Goal: Obtain resource: Obtain resource

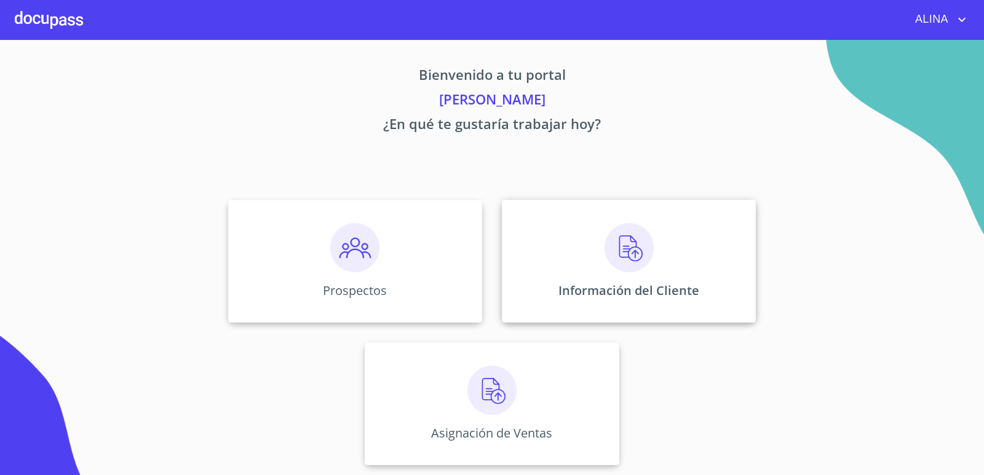
click at [567, 256] on div "Información del Cliente" at bounding box center [629, 261] width 254 height 123
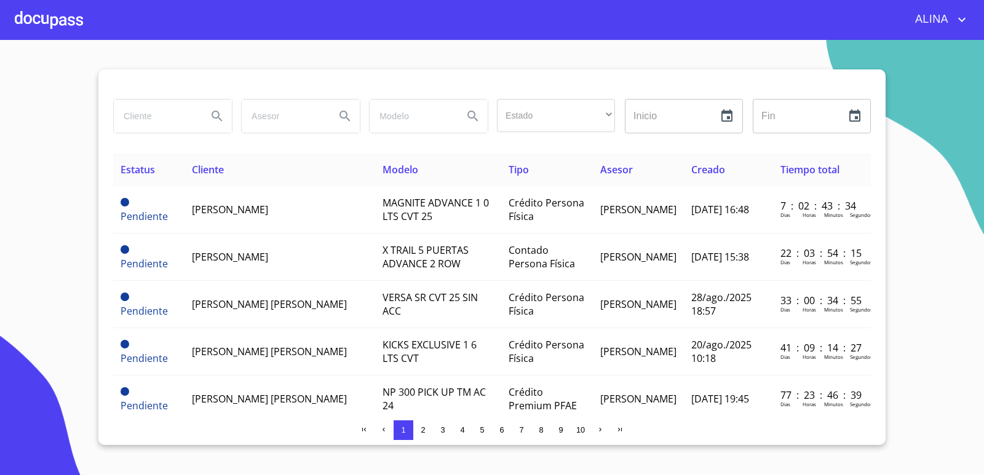
click at [165, 105] on input "search" at bounding box center [156, 116] width 84 height 33
type input "e"
type input "[PERSON_NAME]"
click at [221, 118] on icon "Search" at bounding box center [217, 116] width 15 height 15
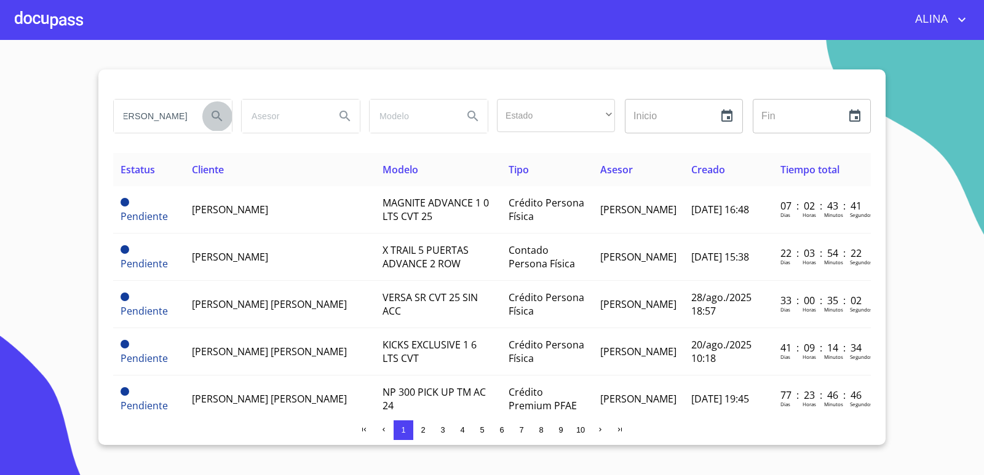
scroll to position [0, 0]
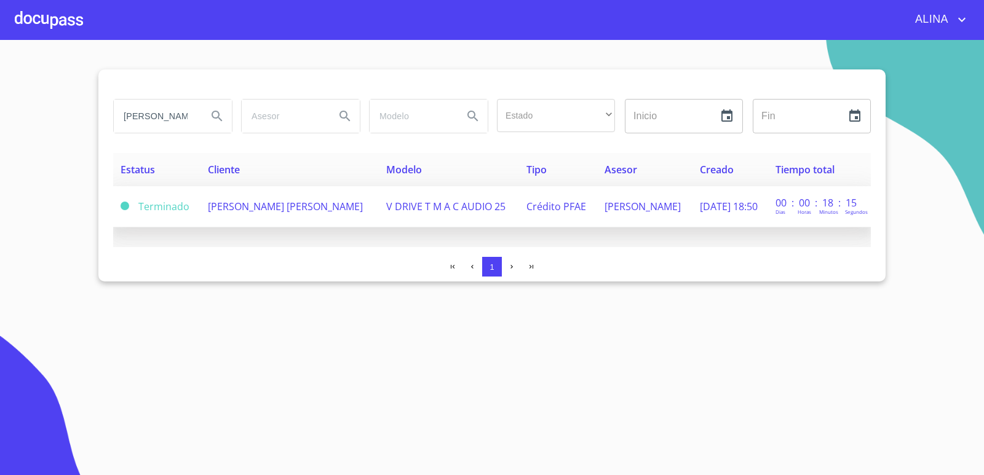
click at [235, 213] on span "[PERSON_NAME] [PERSON_NAME]" at bounding box center [285, 207] width 155 height 14
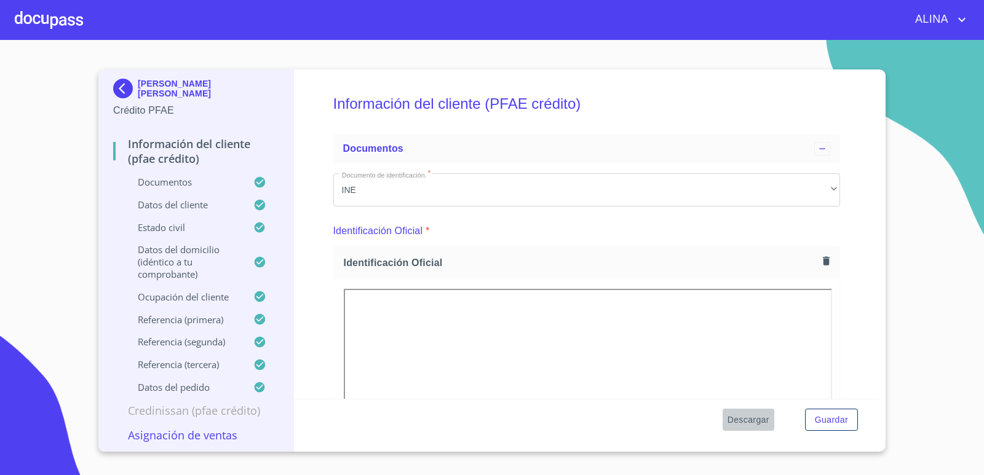
click at [751, 420] on span "Descargar" at bounding box center [748, 420] width 42 height 15
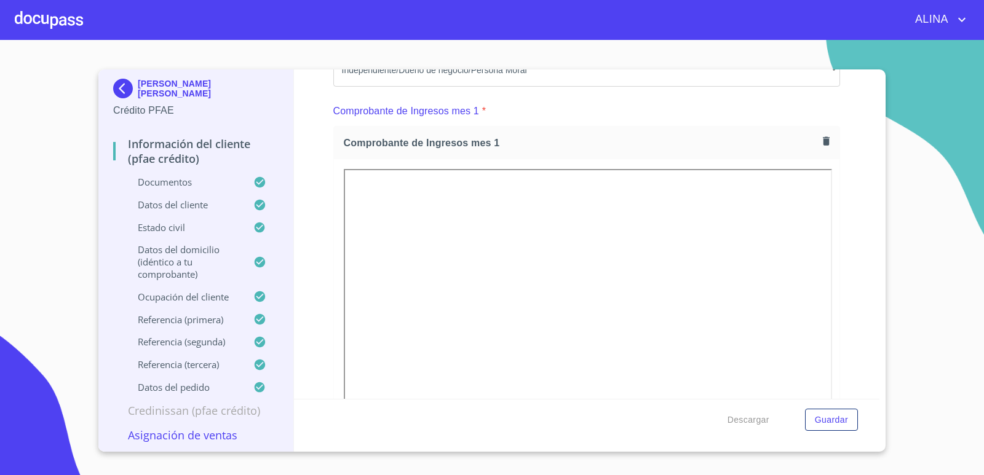
scroll to position [1230, 0]
